Goal: Transaction & Acquisition: Subscribe to service/newsletter

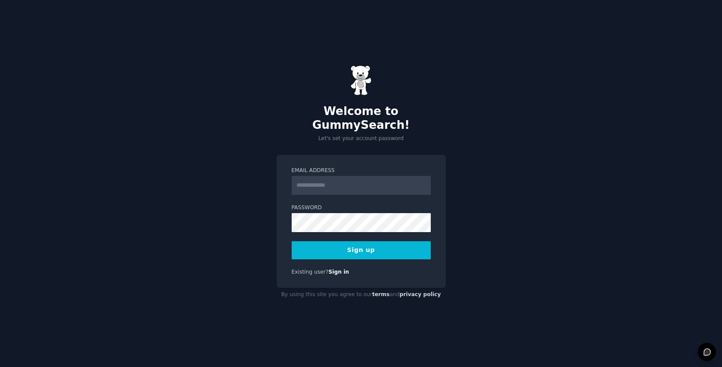
click at [315, 178] on input "Email Address" at bounding box center [361, 185] width 139 height 19
type input "**********"
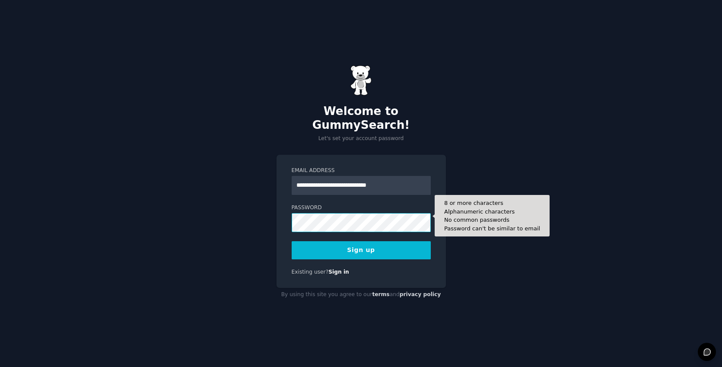
click at [292, 241] on button "Sign up" at bounding box center [361, 250] width 139 height 18
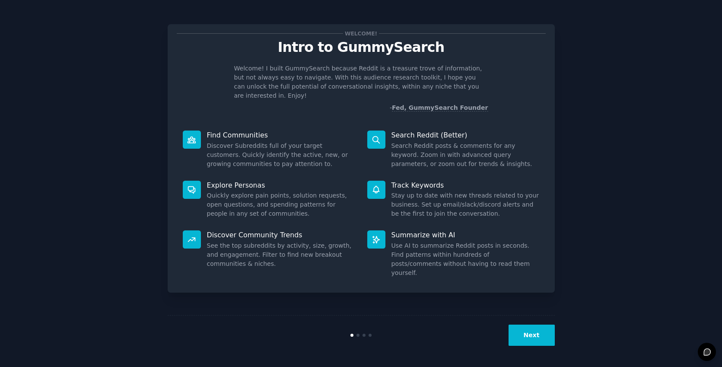
click at [524, 338] on button "Next" at bounding box center [531, 334] width 46 height 21
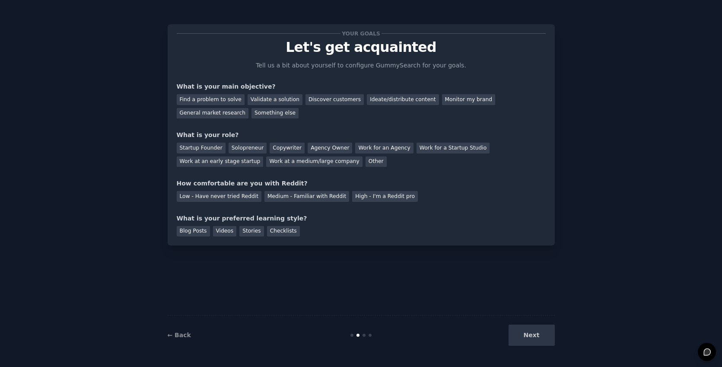
click at [524, 331] on div "Next" at bounding box center [489, 334] width 129 height 21
click at [182, 332] on link "← Back" at bounding box center [179, 334] width 23 height 7
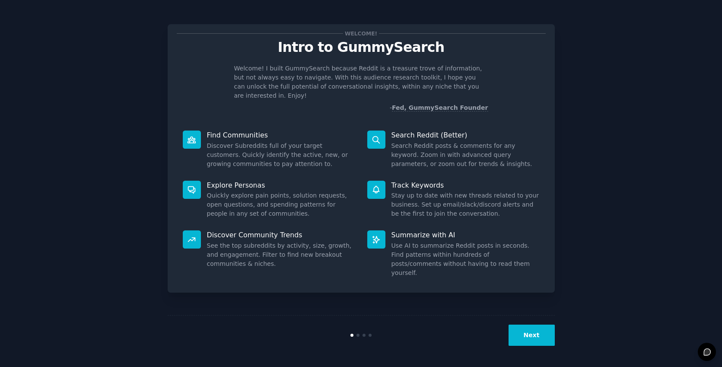
click at [543, 347] on div "Next" at bounding box center [361, 335] width 387 height 40
click at [521, 343] on button "Next" at bounding box center [531, 334] width 46 height 21
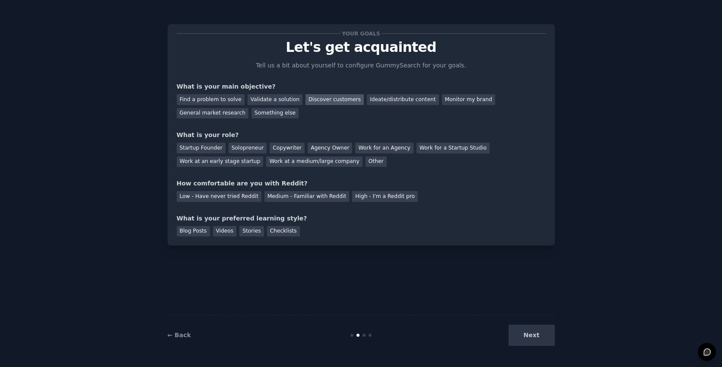
click at [315, 97] on div "Discover customers" at bounding box center [334, 99] width 58 height 11
click at [447, 98] on div "Monitor my brand" at bounding box center [468, 99] width 53 height 11
click at [320, 101] on div "Discover customers" at bounding box center [334, 99] width 58 height 11
click at [298, 166] on div "Work at a medium/large company" at bounding box center [314, 161] width 96 height 11
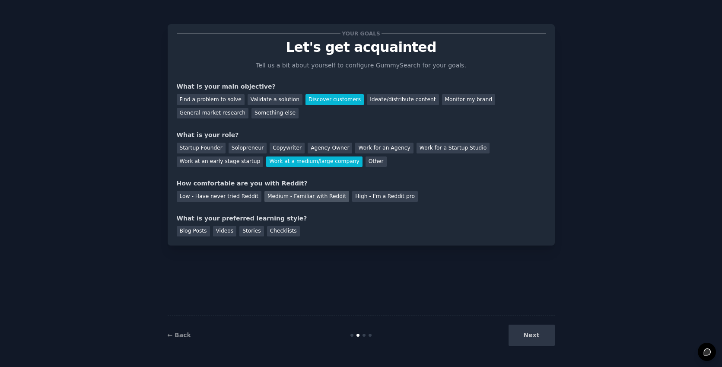
click at [296, 194] on div "Medium - Familiar with Reddit" at bounding box center [306, 196] width 85 height 11
click at [189, 232] on div "Blog Posts" at bounding box center [193, 231] width 33 height 11
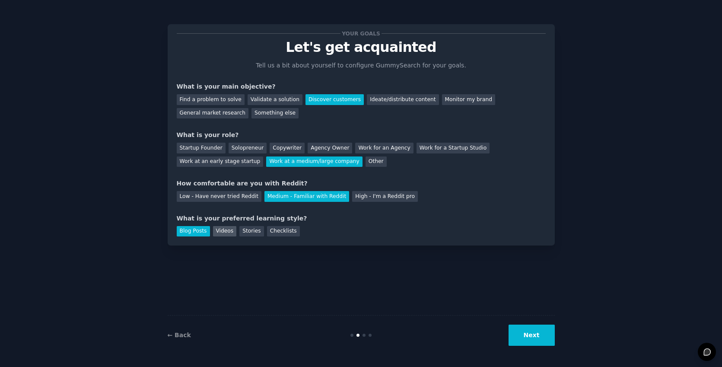
click at [220, 233] on div "Videos" at bounding box center [225, 231] width 24 height 11
click at [199, 230] on div "Blog Posts" at bounding box center [193, 231] width 33 height 11
click at [528, 337] on button "Next" at bounding box center [531, 334] width 46 height 21
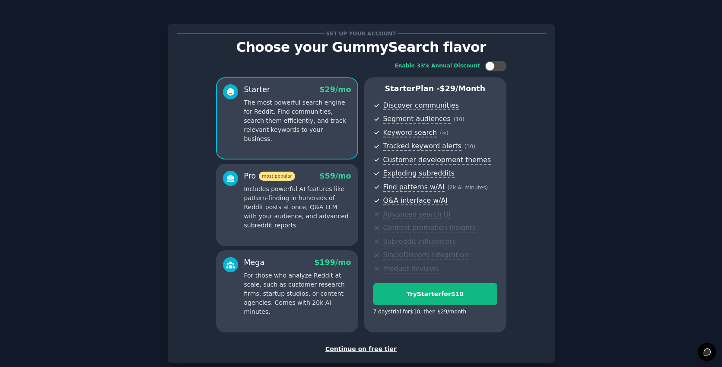
click at [489, 29] on div "Set up your account" at bounding box center [361, 33] width 369 height 9
click at [422, 40] on p "Choose your GummySearch flavor" at bounding box center [361, 47] width 369 height 15
click at [353, 349] on div "Continue on free tier" at bounding box center [361, 348] width 369 height 9
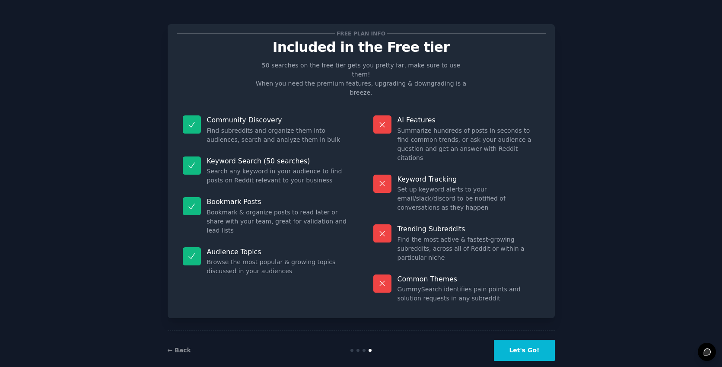
click at [524, 340] on button "Let's Go!" at bounding box center [524, 350] width 60 height 21
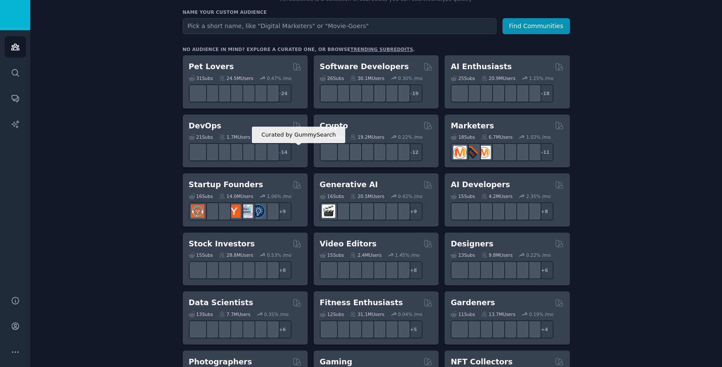
scroll to position [111, 0]
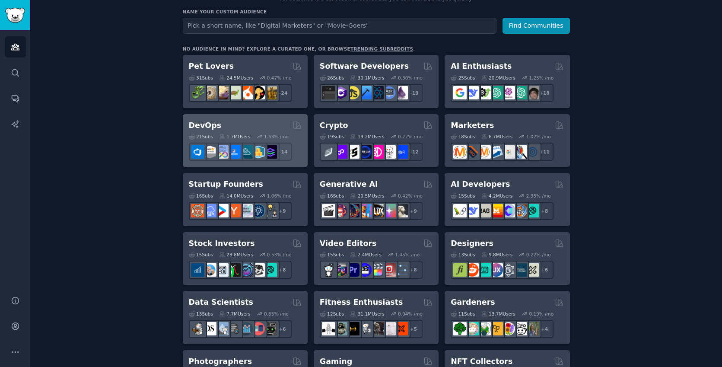
click at [255, 130] on div "21 Sub s 1.7M Users 1.63 % /mo r/platformengineering + 14" at bounding box center [245, 145] width 113 height 30
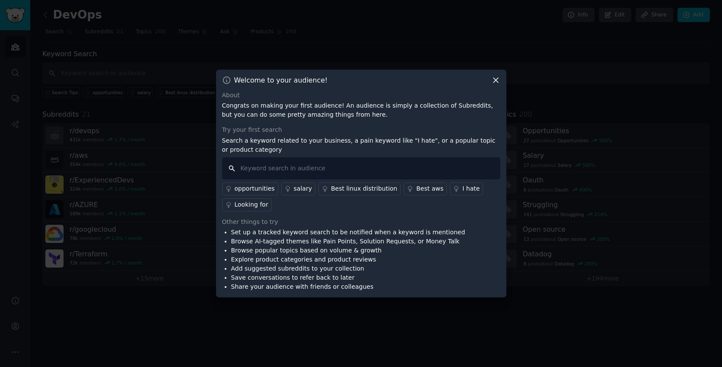
click at [356, 176] on input "text" at bounding box center [361, 168] width 278 height 22
